Goal: Task Accomplishment & Management: Manage account settings

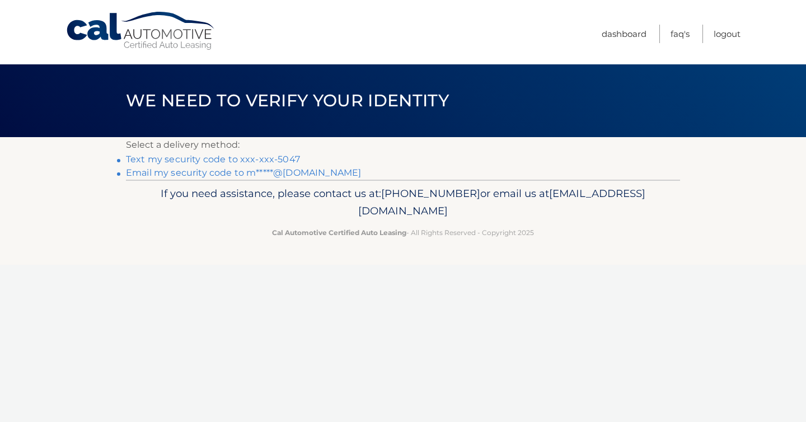
click at [216, 161] on link "Text my security code to xxx-xxx-5047" at bounding box center [213, 159] width 174 height 11
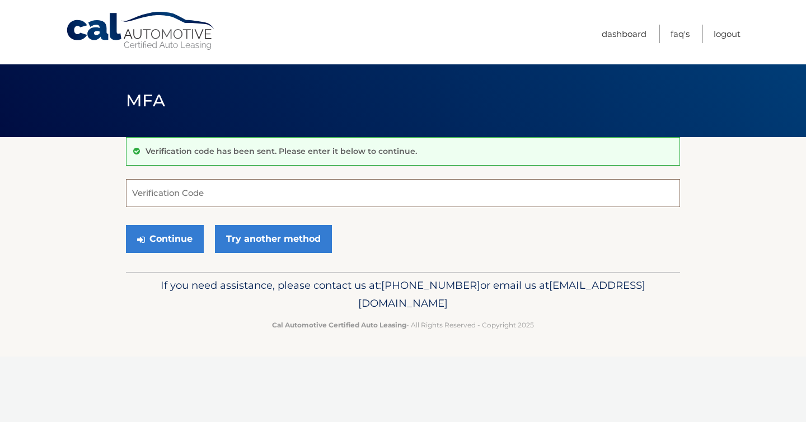
click at [190, 205] on input "Verification Code" at bounding box center [403, 193] width 554 height 28
type input "527035"
click at [155, 242] on button "Continue" at bounding box center [165, 239] width 78 height 28
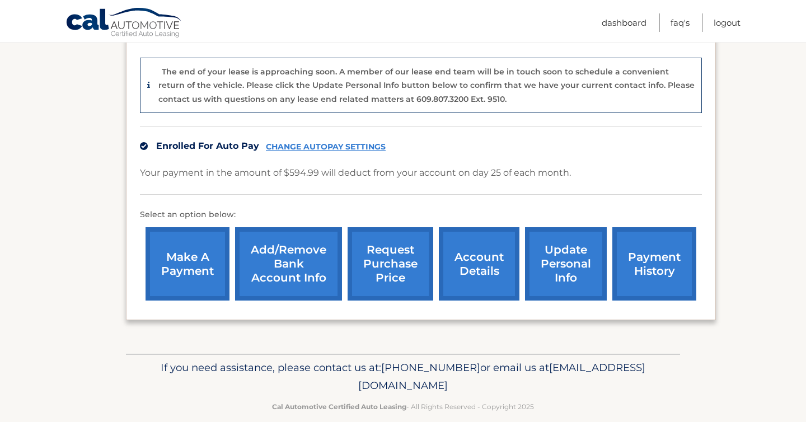
scroll to position [283, 0]
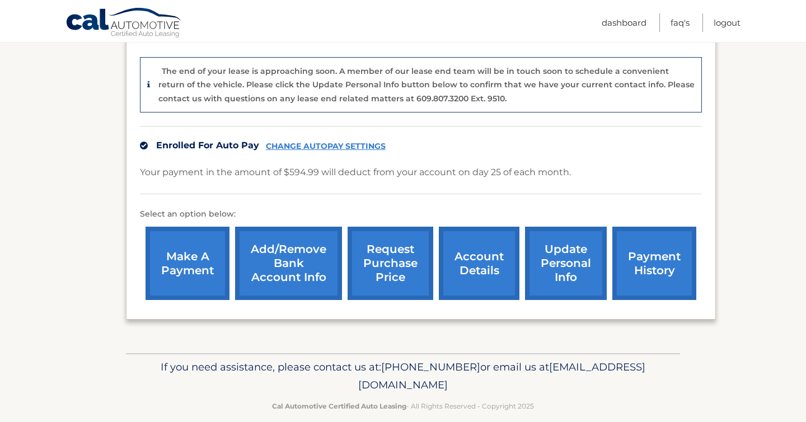
click at [489, 255] on link "account details" at bounding box center [479, 263] width 81 height 73
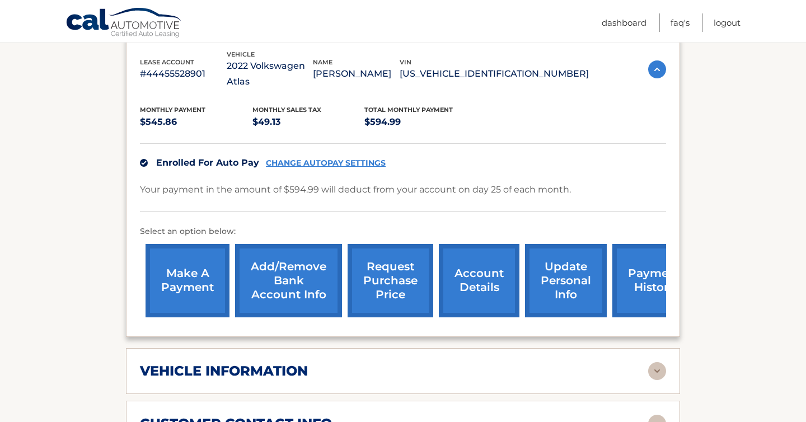
scroll to position [455, 0]
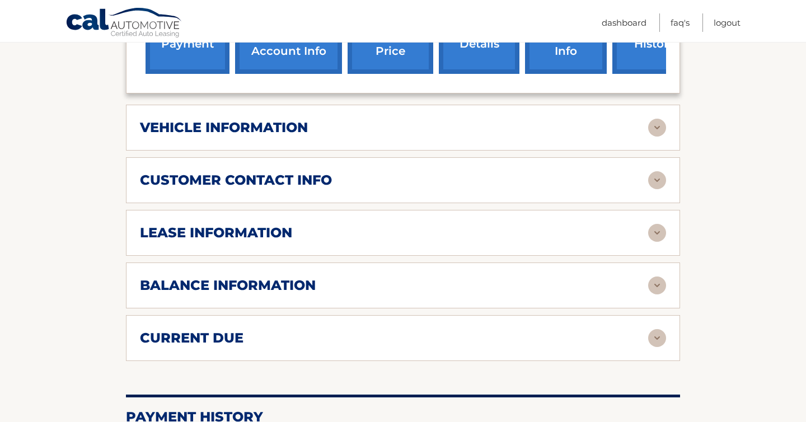
click at [255, 225] on h2 "lease information" at bounding box center [216, 233] width 152 height 17
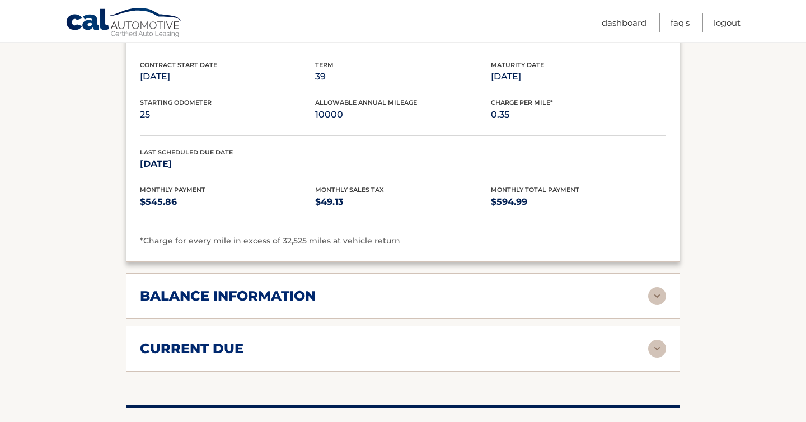
scroll to position [655, 0]
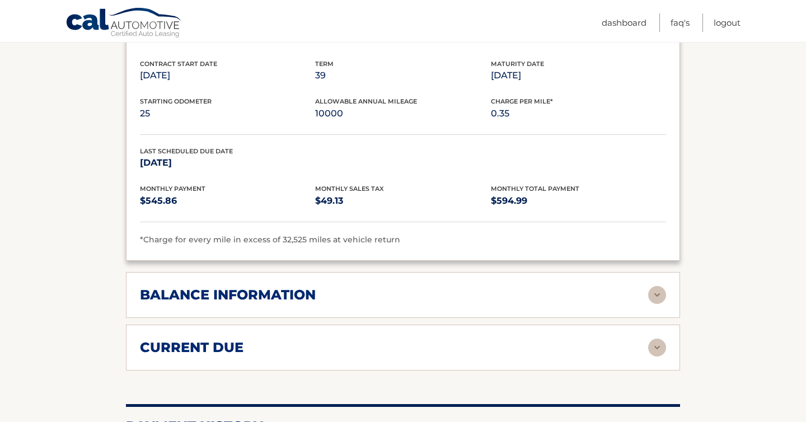
click at [243, 272] on div "balance information Payments Received 39 Payments Remaining Next Payment will b…" at bounding box center [403, 295] width 554 height 46
click at [240, 287] on h2 "balance information" at bounding box center [228, 295] width 176 height 17
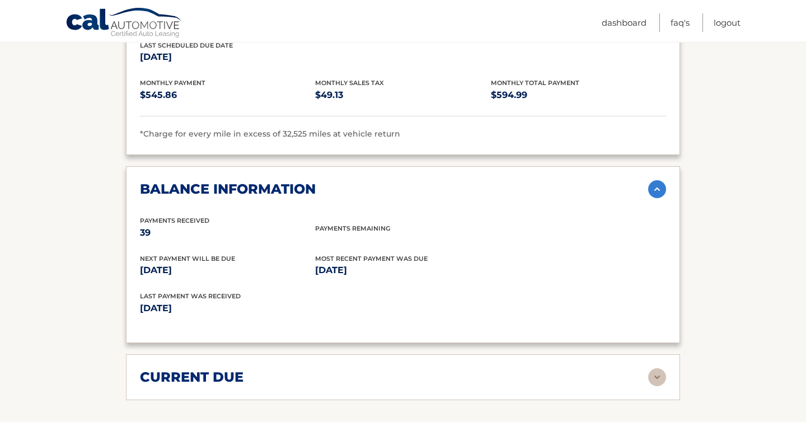
scroll to position [768, 0]
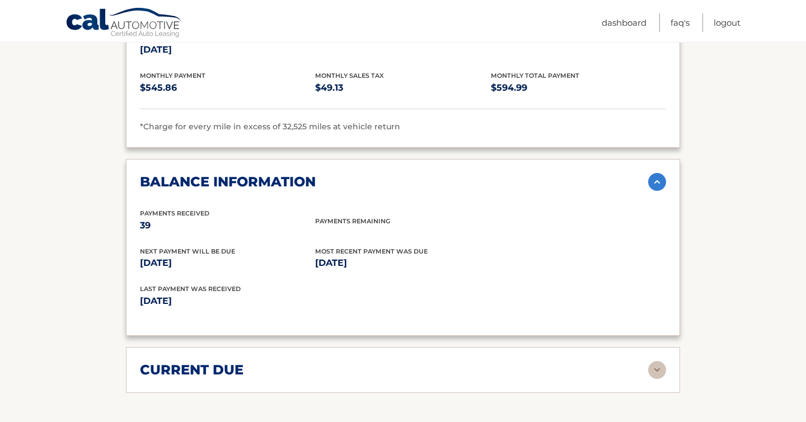
click at [216, 362] on h2 "current due" at bounding box center [192, 370] width 104 height 17
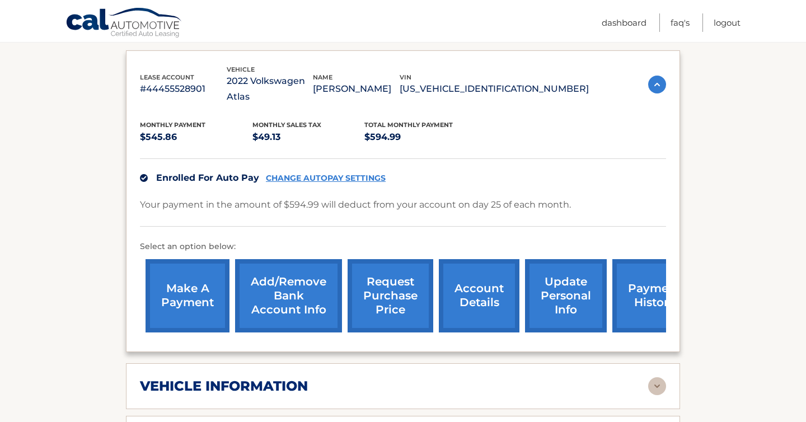
scroll to position [198, 0]
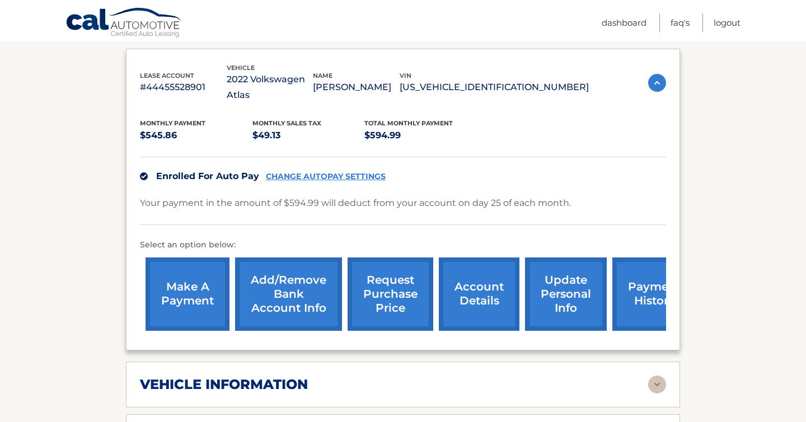
click at [381, 279] on link "request purchase price" at bounding box center [391, 294] width 86 height 73
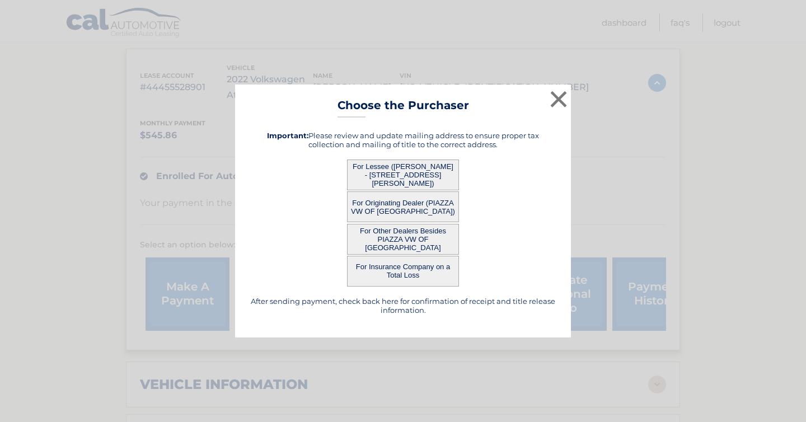
click at [403, 174] on button "For Lessee ([PERSON_NAME] - [STREET_ADDRESS][PERSON_NAME])" at bounding box center [403, 175] width 112 height 31
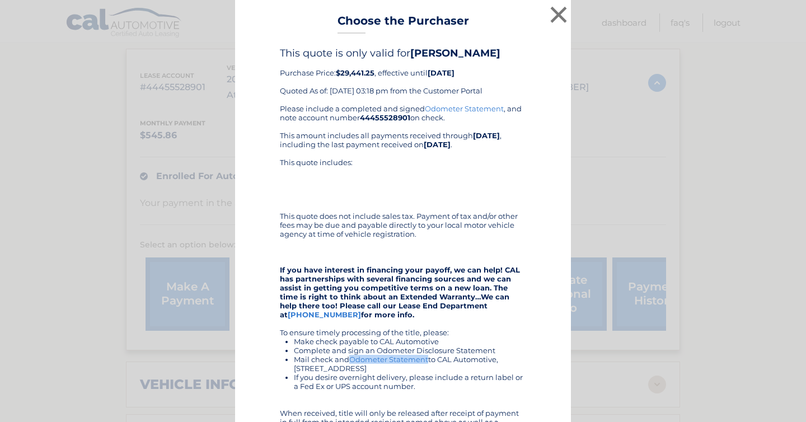
scroll to position [156, 0]
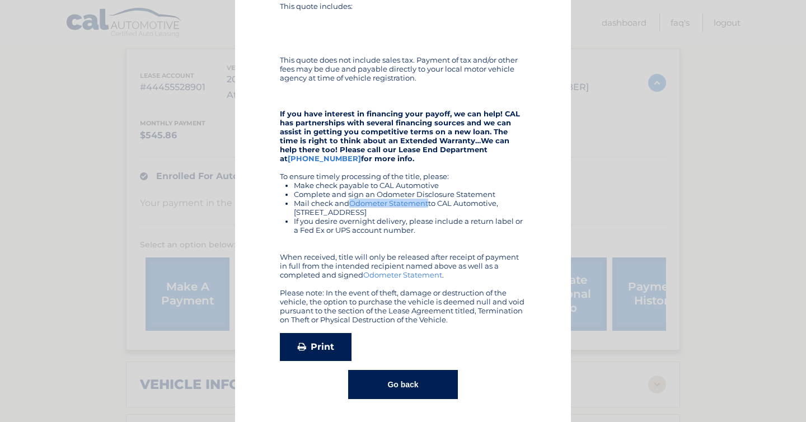
click at [305, 344] on icon at bounding box center [302, 346] width 8 height 9
